Goal: Navigation & Orientation: Find specific page/section

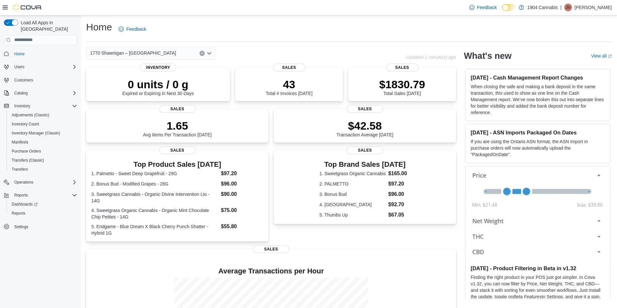
click at [122, 53] on span "1770 Shawnigan – Mill Bay Road" at bounding box center [133, 53] width 86 height 8
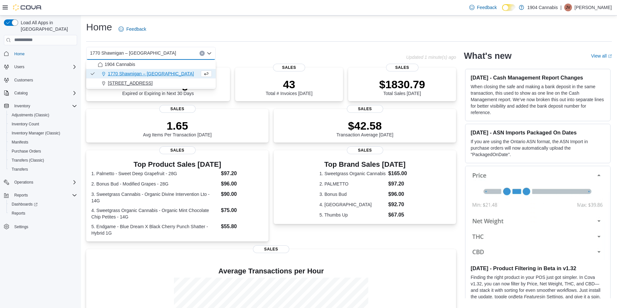
click at [114, 84] on span "720 First Ave" at bounding box center [130, 83] width 45 height 6
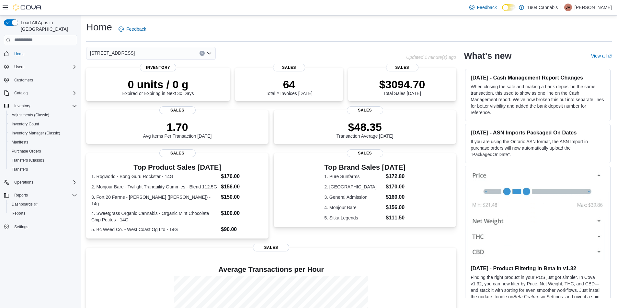
click at [130, 55] on div "720 First Ave Combo box. Selected. 720 First Ave. Press Backspace to delete 720…" at bounding box center [150, 53] width 129 height 13
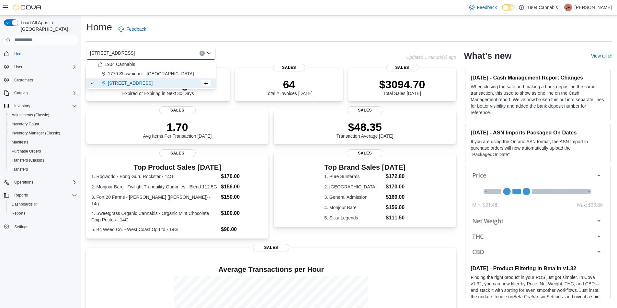
click at [154, 48] on div "720 First Ave" at bounding box center [150, 53] width 129 height 13
click at [180, 35] on div "Home Feedback" at bounding box center [348, 29] width 525 height 17
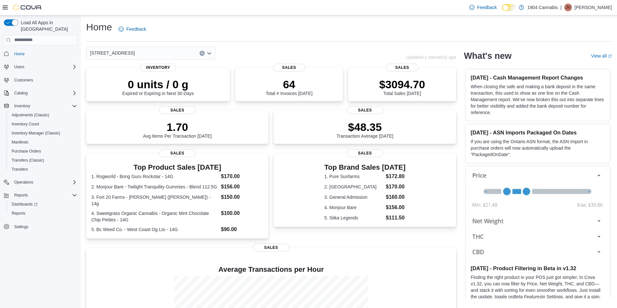
click at [158, 55] on div "720 First Ave" at bounding box center [150, 53] width 129 height 13
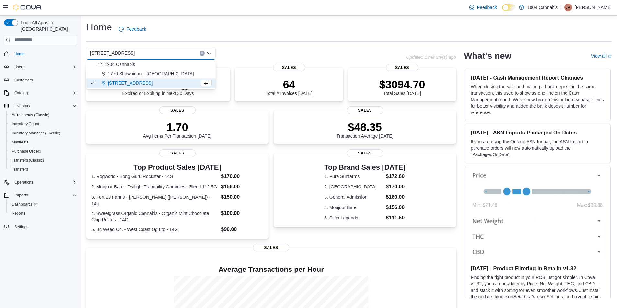
click at [142, 74] on span "1770 Shawnigan – Mill Bay Road" at bounding box center [151, 74] width 86 height 6
